Goal: Task Accomplishment & Management: Manage account settings

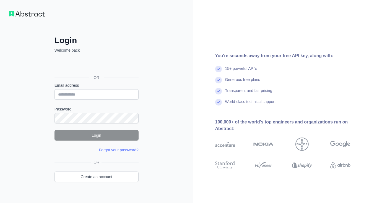
click at [170, 90] on div "Login Welcome back OR Email address Password Login Forgot your password? Please…" at bounding box center [96, 105] width 193 height 211
drag, startPoint x: 159, startPoint y: 74, endPoint x: 156, endPoint y: 67, distance: 7.3
click at [159, 74] on div "Login Welcome back OR Email address Password Login Forgot your password? Please…" at bounding box center [96, 105] width 193 height 211
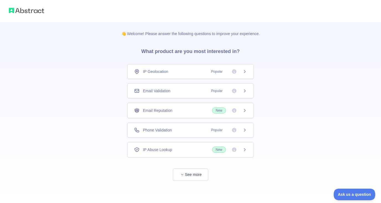
click at [203, 110] on div "Email Reputation New" at bounding box center [190, 111] width 113 height 6
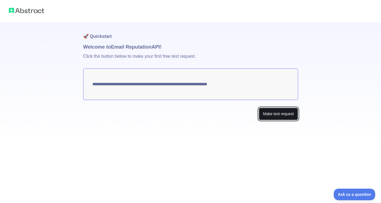
click at [265, 112] on button "Make test request" at bounding box center [278, 114] width 39 height 12
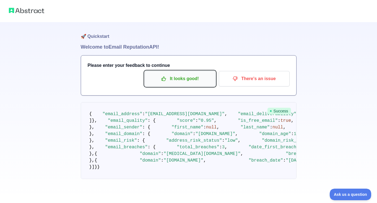
click at [187, 83] on p "It looks good!" at bounding box center [180, 78] width 63 height 9
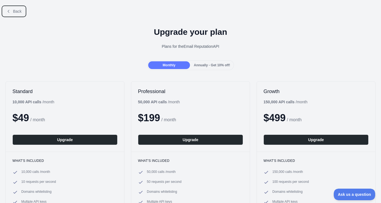
click at [18, 10] on span "Back" at bounding box center [17, 11] width 9 height 4
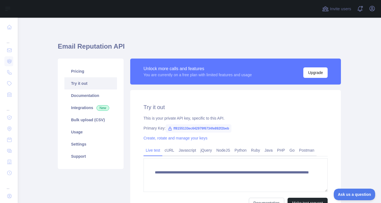
click at [215, 128] on span "ff8155133ec642979f6734fe892f2beb" at bounding box center [199, 128] width 66 height 8
copy span "ff8155133ec642979f6734fe892f2beb"
drag, startPoint x: 217, startPoint y: 40, endPoint x: 211, endPoint y: 33, distance: 8.4
click at [215, 39] on div "**********" at bounding box center [199, 130] width 283 height 199
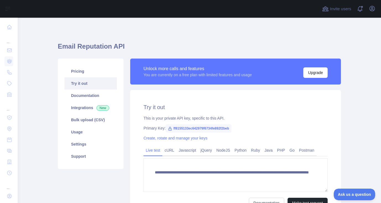
click at [272, 40] on div "**********" at bounding box center [199, 130] width 283 height 199
click at [174, 22] on div "**********" at bounding box center [199, 140] width 283 height 245
click at [103, 45] on h1 "Email Reputation API" at bounding box center [199, 48] width 283 height 13
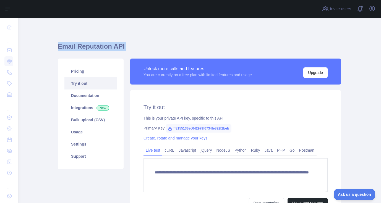
drag, startPoint x: 178, startPoint y: 35, endPoint x: 165, endPoint y: 53, distance: 22.5
click at [178, 35] on div "**********" at bounding box center [199, 130] width 283 height 199
click at [81, 111] on link "Integrations New" at bounding box center [90, 108] width 53 height 12
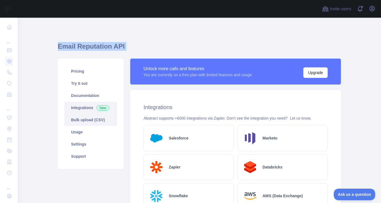
click at [85, 120] on link "Bulk upload (CSV)" at bounding box center [90, 120] width 53 height 12
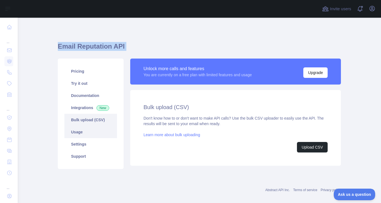
click at [78, 133] on link "Usage" at bounding box center [90, 132] width 53 height 12
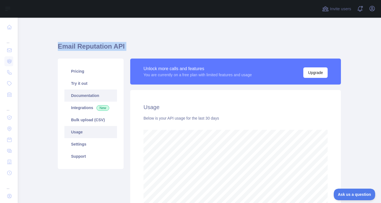
scroll to position [186, 359]
click at [76, 97] on link "Documentation" at bounding box center [90, 96] width 53 height 12
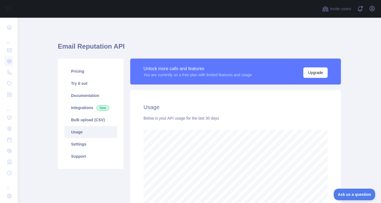
drag, startPoint x: 204, startPoint y: 34, endPoint x: 183, endPoint y: 50, distance: 26.9
click at [204, 35] on div "Email Reputation API Pricing Try it out Documentation Integrations New Bulk upl…" at bounding box center [199, 137] width 283 height 212
drag, startPoint x: 156, startPoint y: 39, endPoint x: 157, endPoint y: 51, distance: 11.4
click at [156, 39] on div "Email Reputation API Pricing Try it out Documentation Integrations New Bulk upl…" at bounding box center [199, 137] width 283 height 212
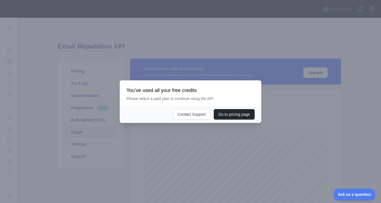
click at [200, 141] on div at bounding box center [190, 101] width 381 height 203
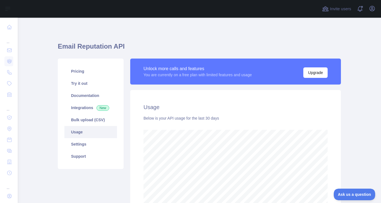
click at [98, 131] on link "Usage" at bounding box center [90, 132] width 53 height 12
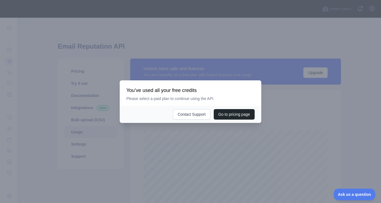
click at [17, 52] on div at bounding box center [190, 101] width 381 height 203
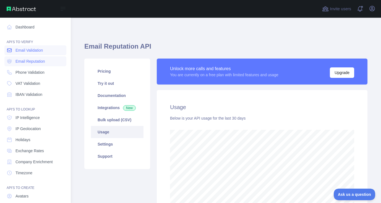
scroll to position [276440, 276319]
click at [26, 63] on span "Email Reputation" at bounding box center [30, 62] width 30 height 6
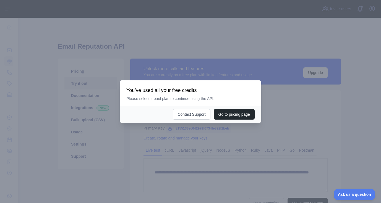
click at [76, 80] on div at bounding box center [190, 101] width 381 height 203
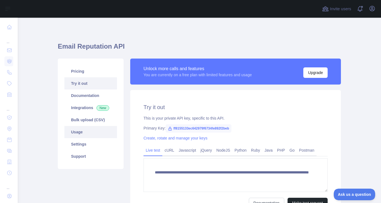
click at [80, 132] on link "Usage" at bounding box center [90, 132] width 53 height 12
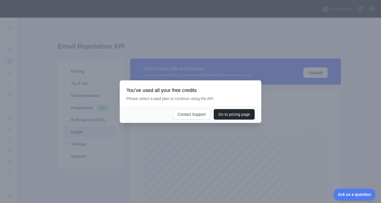
scroll to position [186, 359]
drag, startPoint x: 169, startPoint y: 136, endPoint x: 172, endPoint y: 139, distance: 4.1
click at [169, 136] on div at bounding box center [190, 101] width 381 height 203
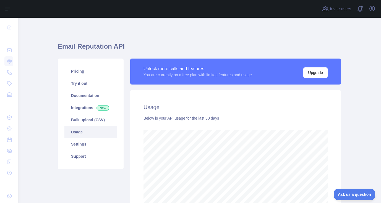
scroll to position [73, 0]
click at [131, 45] on body "Open sidebar Open sidebar ... ... ... Invite users View notifications Open user…" at bounding box center [190, 101] width 381 height 203
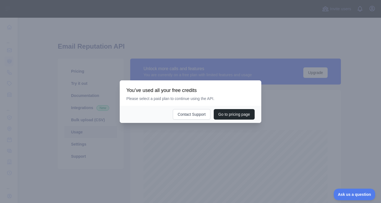
scroll to position [0, 0]
drag, startPoint x: 156, startPoint y: 56, endPoint x: 251, endPoint y: 39, distance: 96.6
click at [156, 56] on div at bounding box center [190, 101] width 381 height 203
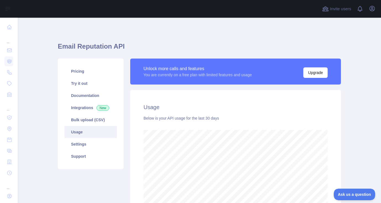
drag, startPoint x: 320, startPoint y: 24, endPoint x: 331, endPoint y: 22, distance: 10.8
click at [321, 24] on div "Email Reputation API Pricing Try it out Documentation Integrations New Bulk upl…" at bounding box center [199, 147] width 283 height 259
click at [373, 11] on icon "button" at bounding box center [372, 8] width 5 height 5
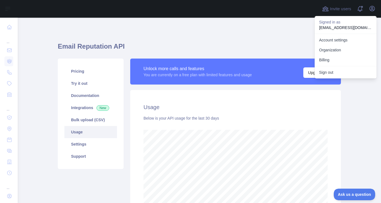
click at [297, 46] on h1 "Email Reputation API" at bounding box center [199, 48] width 283 height 13
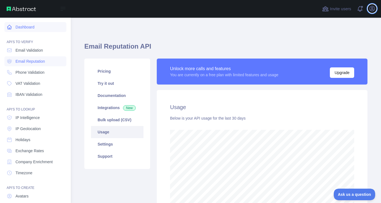
scroll to position [276440, 276319]
click at [10, 26] on icon at bounding box center [10, 27] width 6 height 6
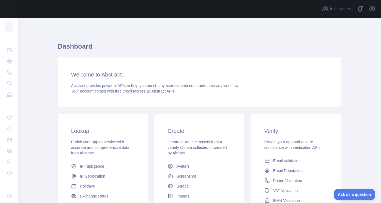
click at [157, 31] on div "Dashboard Welcome to Abstract. Abstract provides powerful APIs to help you enri…" at bounding box center [199, 136] width 283 height 211
click at [82, 40] on div "Dashboard Welcome to Abstract. Abstract provides powerful APIs to help you enri…" at bounding box center [199, 136] width 283 height 211
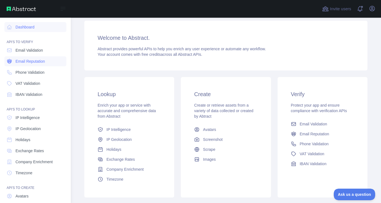
click at [23, 61] on span "Email Reputation" at bounding box center [30, 62] width 30 height 6
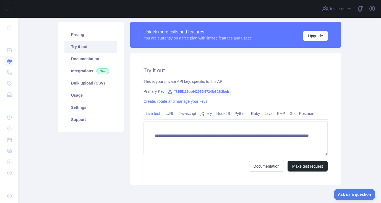
scroll to position [37, 0]
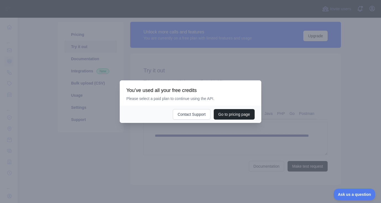
click at [154, 140] on div at bounding box center [190, 101] width 381 height 203
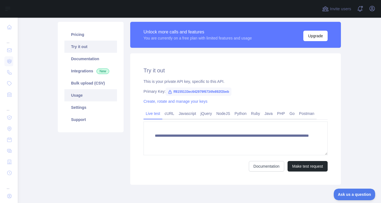
click at [80, 96] on link "Usage" at bounding box center [90, 95] width 53 height 12
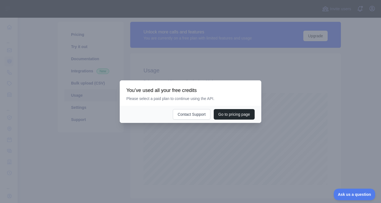
scroll to position [186, 359]
click at [144, 150] on div at bounding box center [190, 101] width 381 height 203
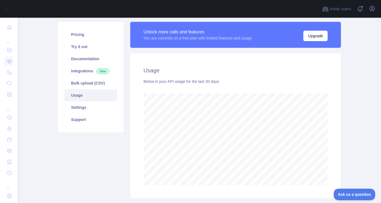
drag, startPoint x: 318, startPoint y: 90, endPoint x: 254, endPoint y: 75, distance: 65.5
click at [318, 90] on div "Usage Below is your API usage for the last 30 days" at bounding box center [235, 125] width 211 height 145
click at [106, 28] on div "Pricing Try it out Documentation Integrations New Bulk upload (CSV) Usage Setti…" at bounding box center [91, 77] width 66 height 111
click at [27, 66] on main "Email Reputation API Pricing Try it out Documentation Integrations New Bulk upl…" at bounding box center [199, 111] width 363 height 186
click at [33, 60] on main "Email Reputation API Pricing Try it out Documentation Integrations New Bulk upl…" at bounding box center [199, 111] width 363 height 186
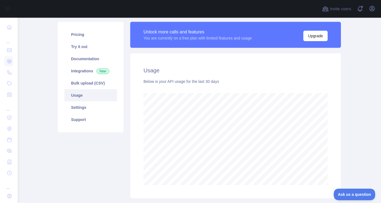
scroll to position [276440, 276266]
click at [40, 53] on main "Email Reputation API Pricing Try it out Documentation Integrations New Bulk upl…" at bounding box center [199, 111] width 363 height 186
click at [44, 30] on main "Email Reputation API Pricing Try it out Documentation Integrations New Bulk upl…" at bounding box center [199, 111] width 363 height 186
click at [41, 30] on main "Email Reputation API Pricing Try it out Documentation Integrations New Bulk upl…" at bounding box center [199, 111] width 363 height 186
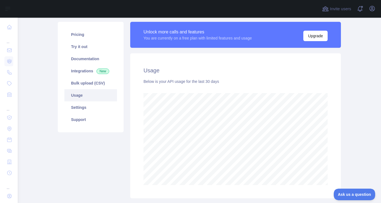
click at [35, 34] on main "Email Reputation API Pricing Try it out Documentation Integrations New Bulk upl…" at bounding box center [199, 111] width 363 height 186
click at [37, 34] on main "Email Reputation API Pricing Try it out Documentation Integrations New Bulk upl…" at bounding box center [199, 111] width 363 height 186
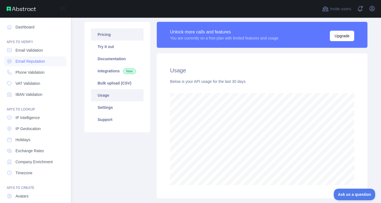
scroll to position [186, 356]
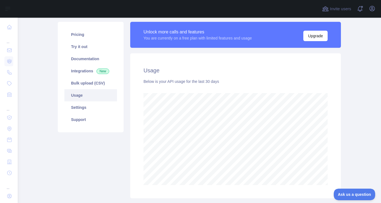
click at [41, 29] on main "Email Reputation API Pricing Try it out Documentation Integrations New Bulk upl…" at bounding box center [199, 111] width 363 height 186
click at [61, 151] on div "Pricing Try it out Documentation Integrations New Bulk upload (CSV) Usage Setti…" at bounding box center [90, 110] width 72 height 177
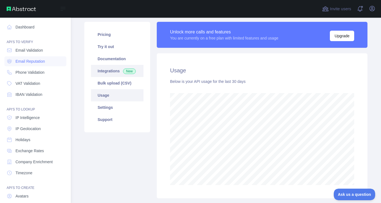
scroll to position [186, 359]
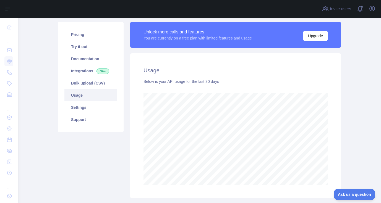
click at [40, 68] on main "Email Reputation API Pricing Try it out Documentation Integrations New Bulk upl…" at bounding box center [199, 111] width 363 height 186
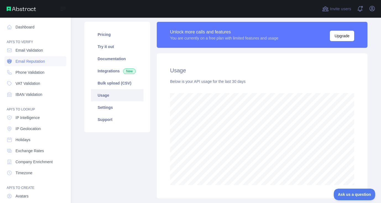
scroll to position [276440, 276319]
click at [40, 64] on link "Email Reputation" at bounding box center [35, 61] width 62 height 10
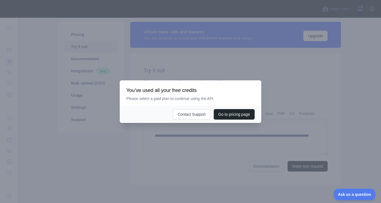
click at [175, 141] on div at bounding box center [190, 101] width 381 height 203
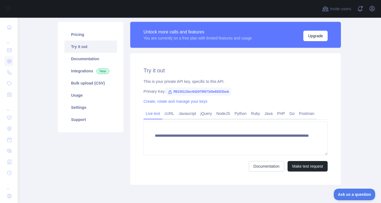
click at [113, 144] on div "Pricing Try it out Documentation Integrations New Bulk upload (CSV) Usage Setti…" at bounding box center [90, 103] width 72 height 163
click at [29, 72] on main "**********" at bounding box center [199, 111] width 363 height 186
click at [35, 48] on main "**********" at bounding box center [199, 111] width 363 height 186
click at [31, 37] on main "**********" at bounding box center [199, 111] width 363 height 186
click at [35, 58] on main "**********" at bounding box center [199, 111] width 363 height 186
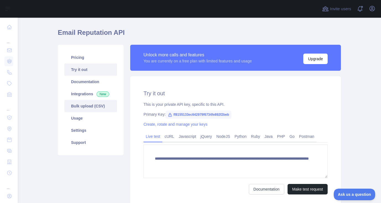
scroll to position [11, 0]
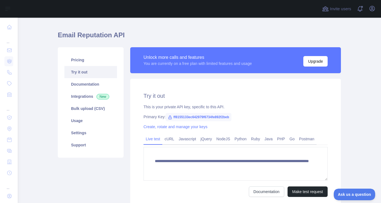
click at [36, 54] on main "**********" at bounding box center [199, 111] width 363 height 186
click at [50, 45] on main "**********" at bounding box center [199, 111] width 363 height 186
click at [64, 35] on h1 "Email Reputation API" at bounding box center [199, 37] width 283 height 13
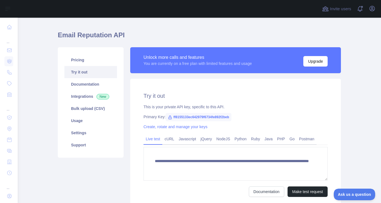
click at [47, 36] on main "**********" at bounding box center [199, 111] width 363 height 186
click at [38, 83] on main "**********" at bounding box center [199, 111] width 363 height 186
click at [165, 60] on div "Unlock more calls and features" at bounding box center [198, 57] width 108 height 7
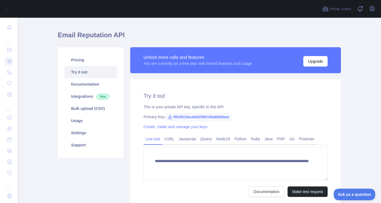
click at [169, 66] on div "Unlock more calls and features You are currently on a free plan with limited fe…" at bounding box center [236, 60] width 184 height 13
click at [165, 63] on div "You are currently on a free plan with limited features and usage" at bounding box center [198, 64] width 108 height 6
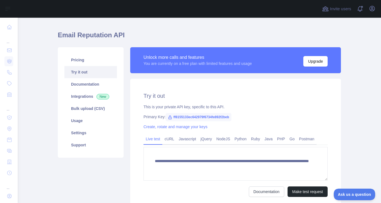
click at [162, 58] on div "Unlock more calls and features" at bounding box center [198, 57] width 108 height 7
click at [168, 46] on div "**********" at bounding box center [199, 129] width 290 height 170
click at [176, 56] on div "Unlock more calls and features" at bounding box center [198, 57] width 108 height 7
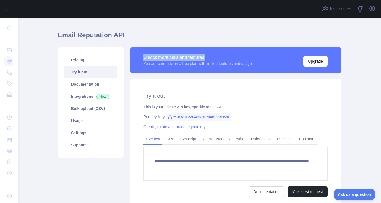
click at [176, 56] on div "Unlock more calls and features" at bounding box center [198, 57] width 108 height 7
click at [173, 35] on h1 "Email Reputation API" at bounding box center [199, 37] width 283 height 13
click at [116, 37] on h1 "Email Reputation API" at bounding box center [199, 37] width 283 height 13
click at [196, 28] on div "**********" at bounding box center [199, 119] width 283 height 199
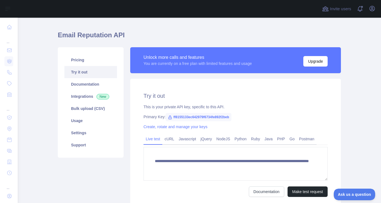
click at [182, 45] on div "**********" at bounding box center [199, 129] width 290 height 170
click at [179, 59] on div "Unlock more calls and features" at bounding box center [198, 57] width 108 height 7
drag, startPoint x: 179, startPoint y: 28, endPoint x: 181, endPoint y: 32, distance: 4.2
click at [179, 28] on div "**********" at bounding box center [199, 119] width 283 height 199
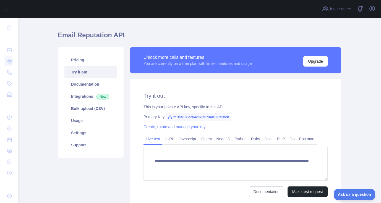
click at [162, 59] on div "Unlock more calls and features" at bounding box center [198, 57] width 108 height 7
click at [162, 60] on div "Unlock more calls and features" at bounding box center [198, 57] width 108 height 7
click at [164, 35] on h1 "Email Reputation API" at bounding box center [199, 37] width 283 height 13
click at [43, 155] on main "**********" at bounding box center [199, 111] width 363 height 186
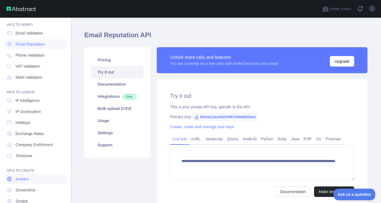
scroll to position [40, 0]
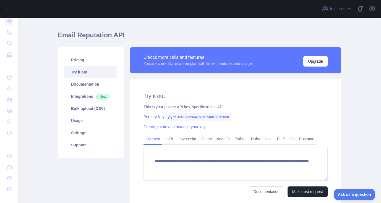
click at [85, 178] on div "Pricing Try it out Documentation Integrations New Bulk upload (CSV) Usage Setti…" at bounding box center [90, 128] width 72 height 163
click at [114, 35] on h1 "Email Reputation API" at bounding box center [199, 37] width 283 height 13
copy h1 "Email Reputation API"
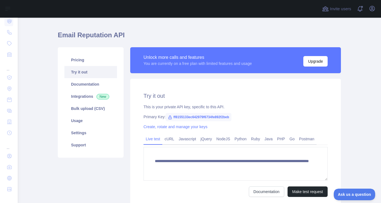
click at [76, 44] on div "**********" at bounding box center [199, 129] width 290 height 170
click at [75, 37] on h1 "Email Reputation API" at bounding box center [199, 37] width 283 height 13
click at [282, 24] on div "**********" at bounding box center [199, 119] width 283 height 199
click at [148, 22] on div "**********" at bounding box center [199, 119] width 283 height 199
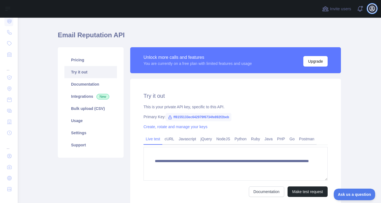
click at [372, 6] on icon "button" at bounding box center [372, 8] width 5 height 5
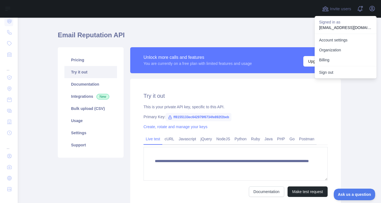
click at [323, 27] on p "dekdee.k28@gmail.com" at bounding box center [345, 28] width 53 height 6
click at [329, 41] on link "Account settings" at bounding box center [346, 40] width 62 height 10
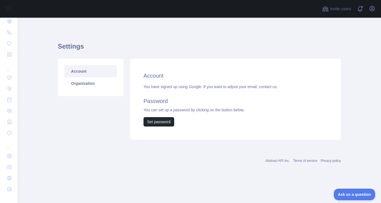
drag, startPoint x: 173, startPoint y: 47, endPoint x: 162, endPoint y: 56, distance: 14.2
click at [173, 48] on h1 "Settings" at bounding box center [199, 48] width 283 height 13
click at [93, 85] on link "Organization" at bounding box center [90, 83] width 53 height 12
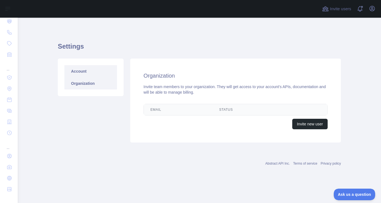
click at [88, 69] on link "Account" at bounding box center [90, 71] width 53 height 12
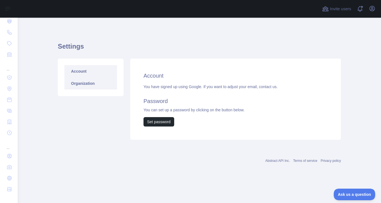
click at [95, 83] on link "Organization" at bounding box center [90, 83] width 53 height 12
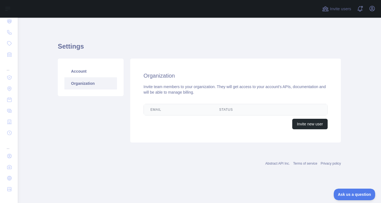
click at [98, 64] on div "Account Organization" at bounding box center [91, 78] width 66 height 38
click at [96, 72] on link "Account" at bounding box center [90, 71] width 53 height 12
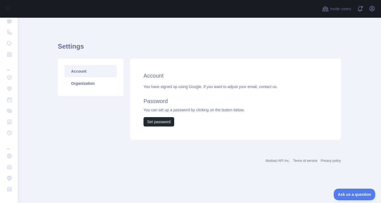
click at [105, 31] on div "Settings Account Organization Account You have signed up using Google. If you w…" at bounding box center [199, 89] width 283 height 117
click at [113, 32] on div "Settings Account Organization Account You have signed up using Google. If you w…" at bounding box center [199, 99] width 283 height 163
click at [183, 61] on div "Account You have signed up using Google. If you want to adjust your email, cont…" at bounding box center [235, 99] width 211 height 81
drag, startPoint x: 136, startPoint y: 41, endPoint x: 181, endPoint y: 20, distance: 49.2
click at [136, 41] on div "Settings Account Organization Account You have signed up using Google. If you w…" at bounding box center [199, 89] width 283 height 117
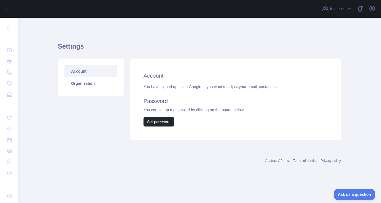
click at [58, 128] on div "Account Organization" at bounding box center [90, 99] width 72 height 81
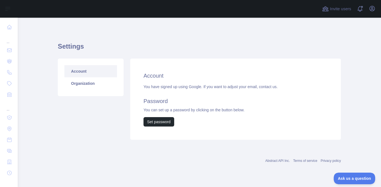
click at [110, 40] on div "Settings Account Organization Account You have signed up using Google. If you w…" at bounding box center [199, 89] width 283 height 117
